Goal: Find specific page/section: Find specific page/section

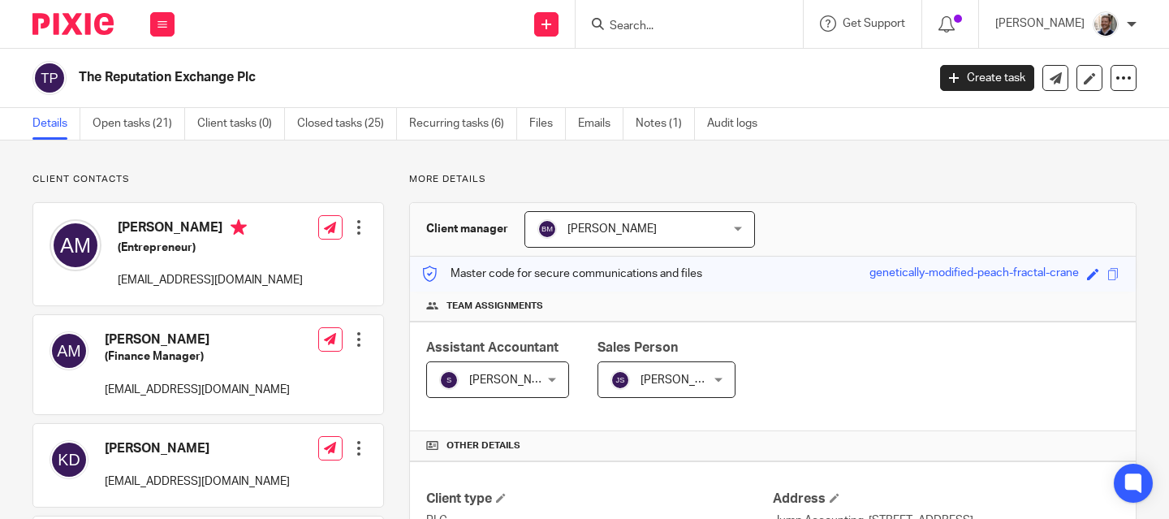
click at [723, 20] on input "Search" at bounding box center [681, 26] width 146 height 15
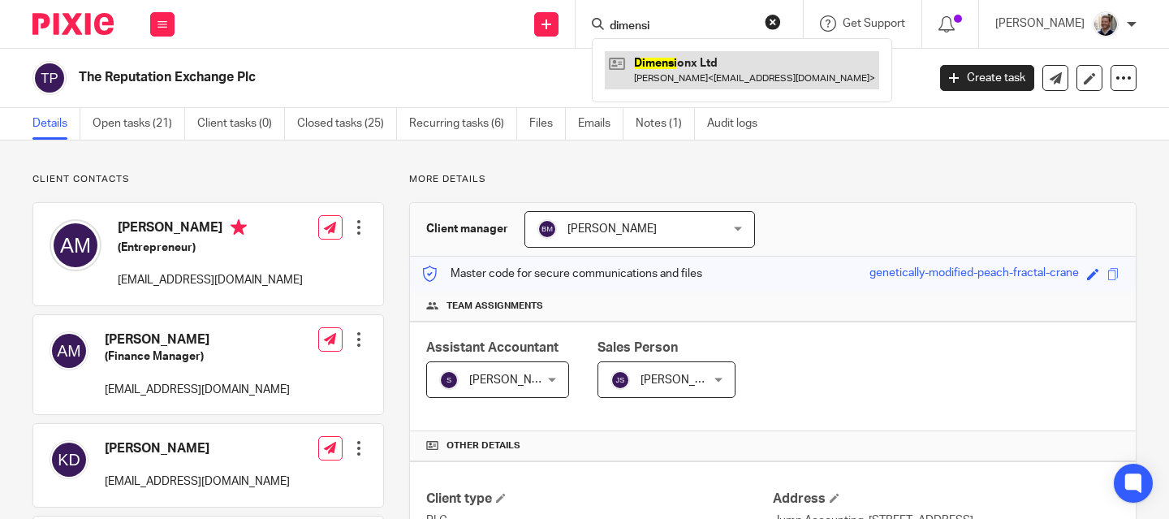
type input "dimensi"
click at [733, 65] on link at bounding box center [742, 69] width 274 height 37
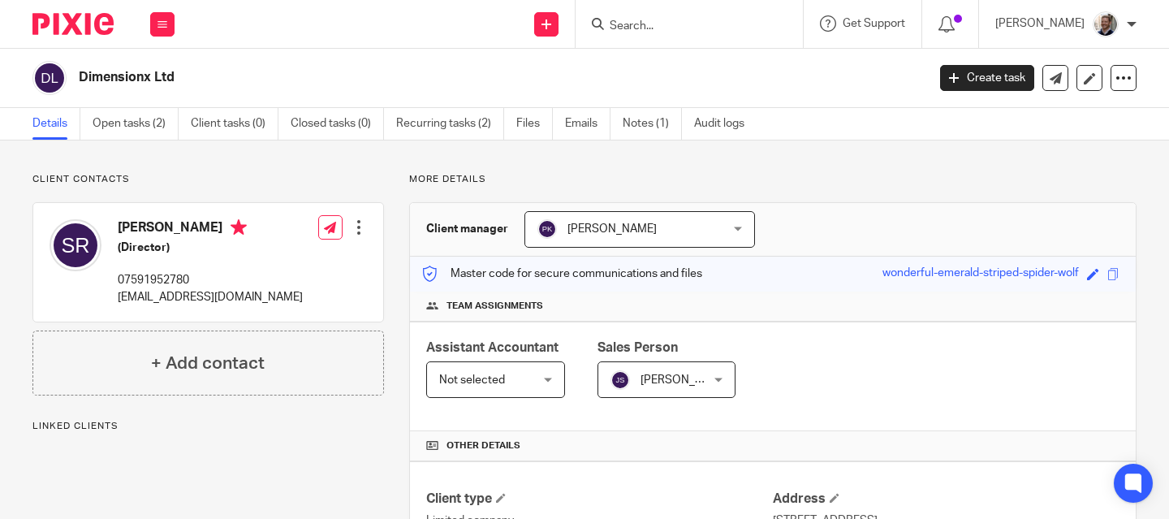
click at [428, 62] on div "Dimensionx Ltd" at bounding box center [473, 78] width 883 height 34
click at [383, 65] on div "Dimensionx Ltd" at bounding box center [473, 78] width 883 height 34
click at [455, 75] on h2 "Dimensionx Ltd" at bounding box center [414, 77] width 670 height 17
click at [454, 29] on div "Send new email Create task Add client Get Support Contact Support Help Document…" at bounding box center [680, 24] width 978 height 48
click at [451, 78] on h2 "Dimensionx Ltd" at bounding box center [414, 77] width 670 height 17
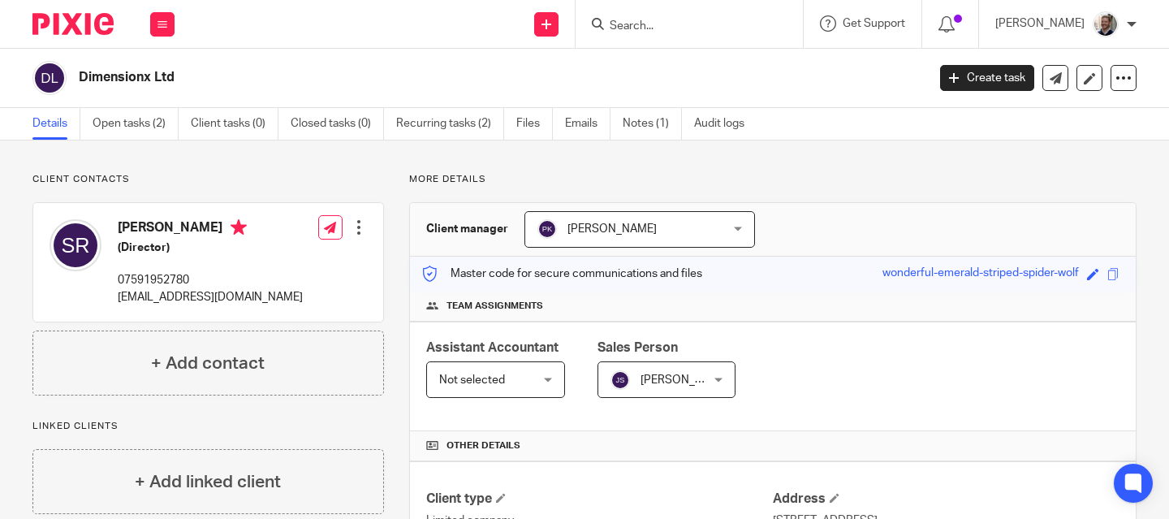
click at [439, 28] on div "Send new email Create task Add client Get Support Contact Support Help Document…" at bounding box center [680, 24] width 978 height 48
click at [443, 70] on h2 "Dimensionx Ltd" at bounding box center [414, 77] width 670 height 17
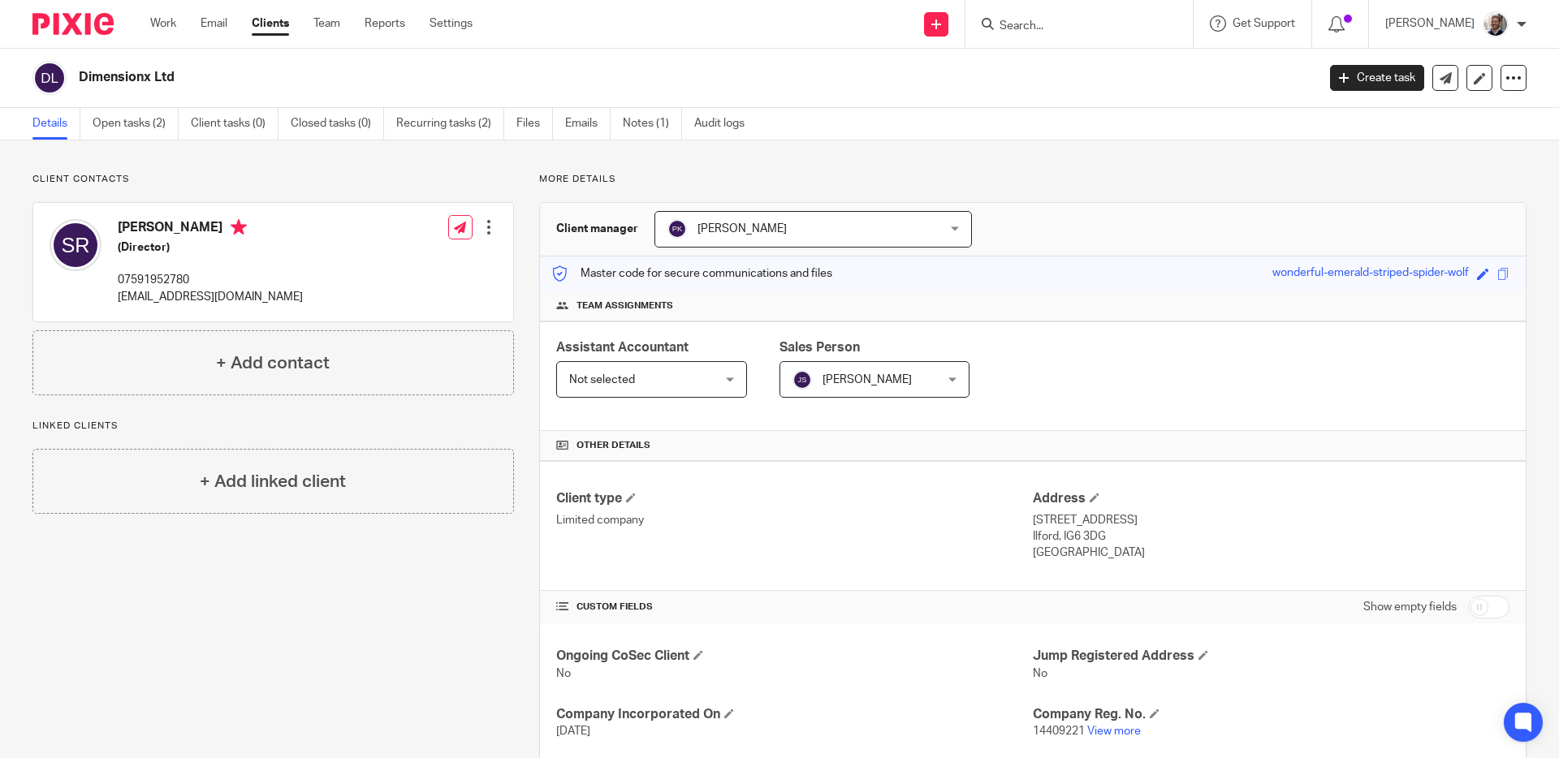
drag, startPoint x: 353, startPoint y: 161, endPoint x: 266, endPoint y: 88, distance: 114.2
click at [353, 161] on div "Client contacts Sergii Romanov (Director) 07591952780 sergii.romanov@dimx.world…" at bounding box center [779, 585] width 1559 height 891
